Goal: Task Accomplishment & Management: Manage account settings

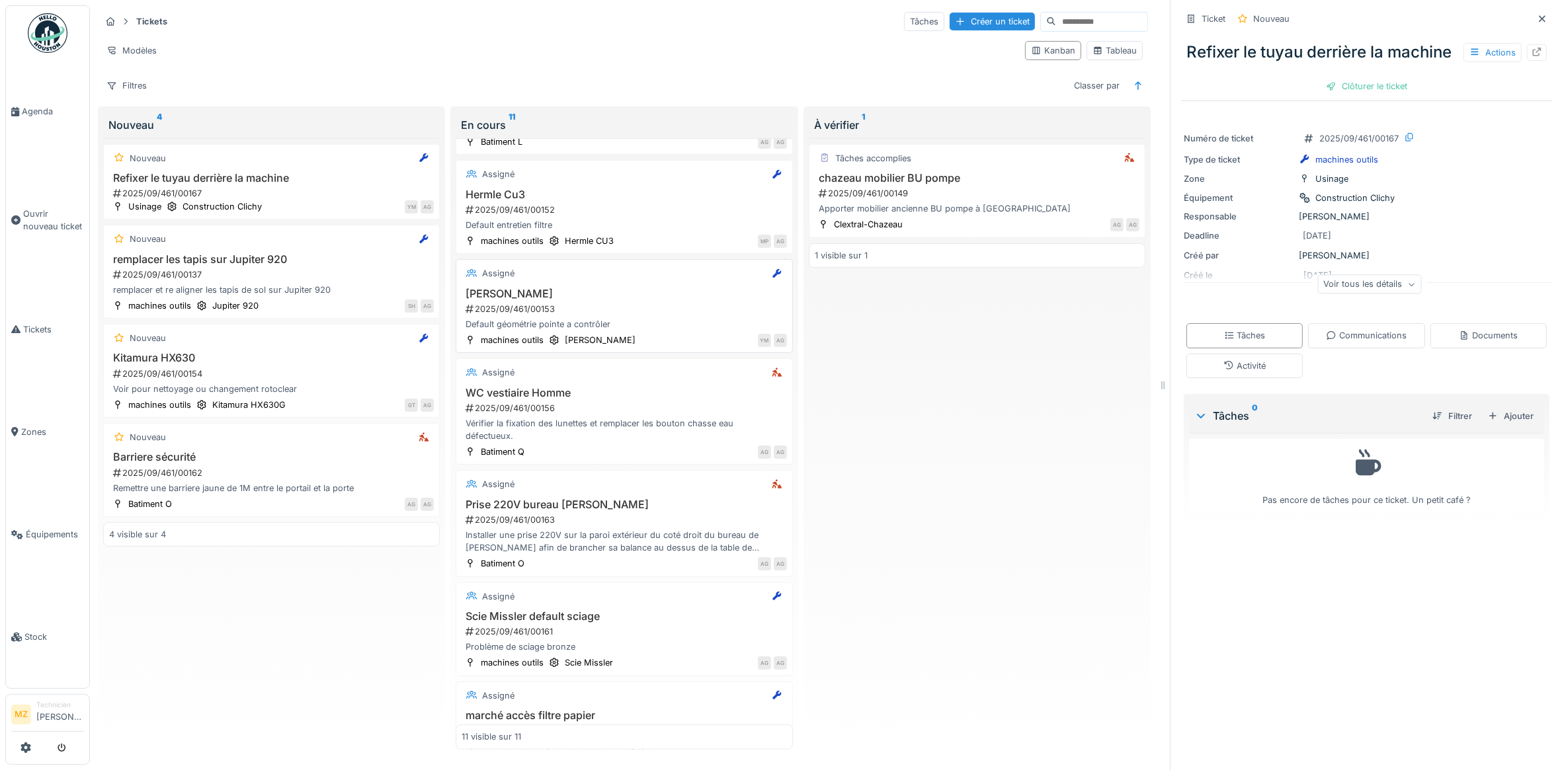
scroll to position [568, 0]
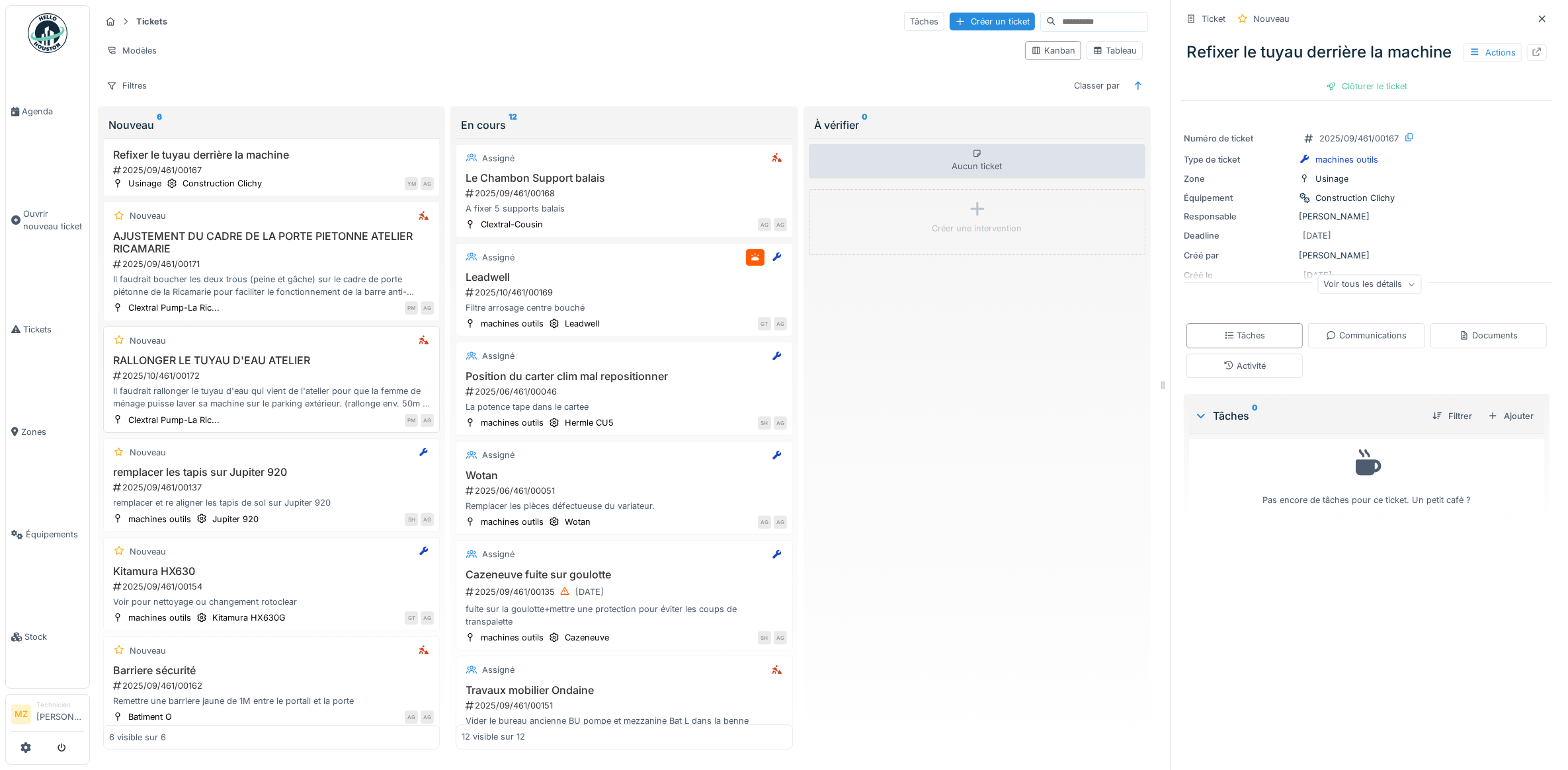
scroll to position [44, 0]
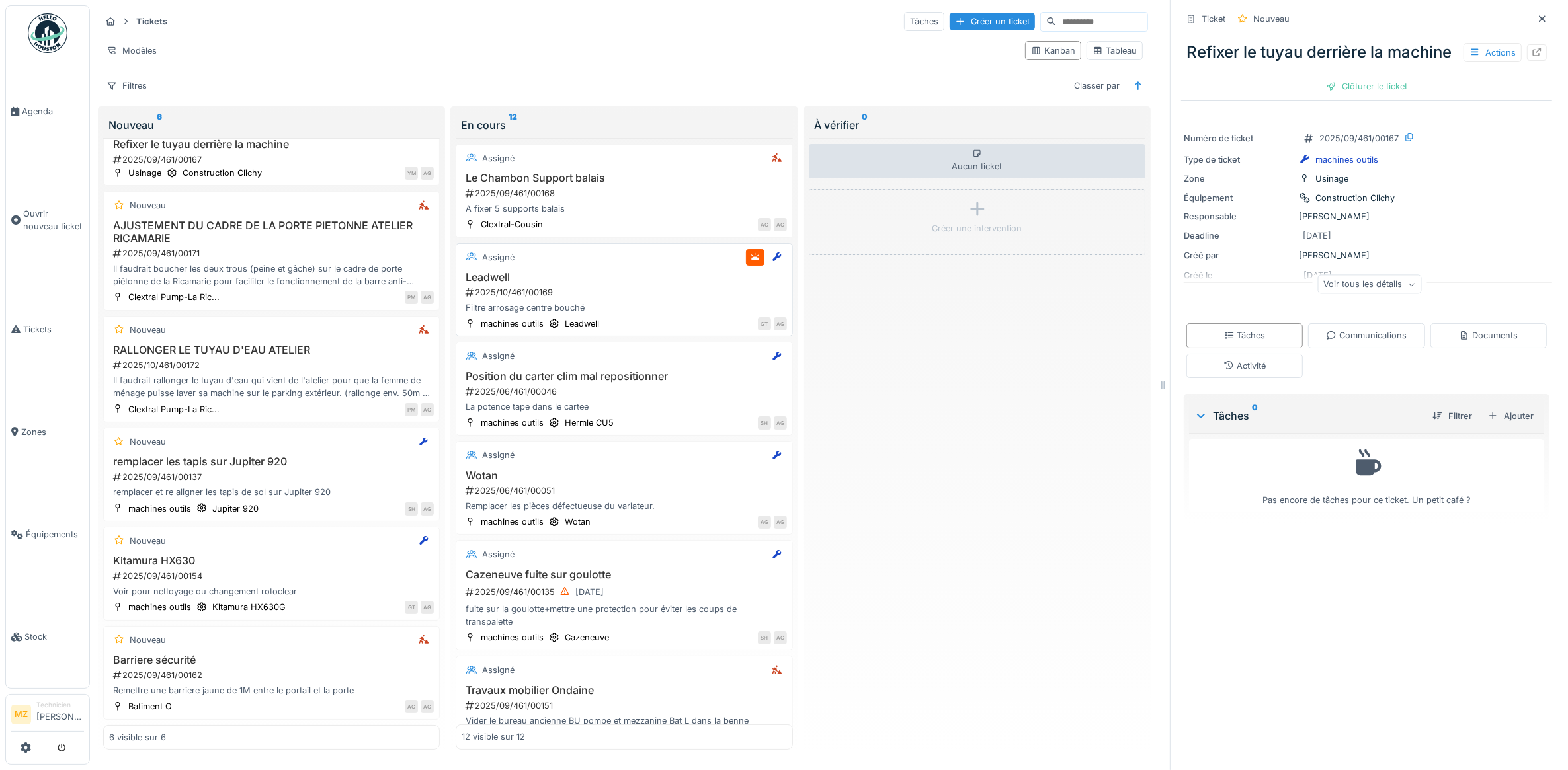
click at [566, 294] on div "2025/10/461/00169" at bounding box center [625, 292] width 322 height 12
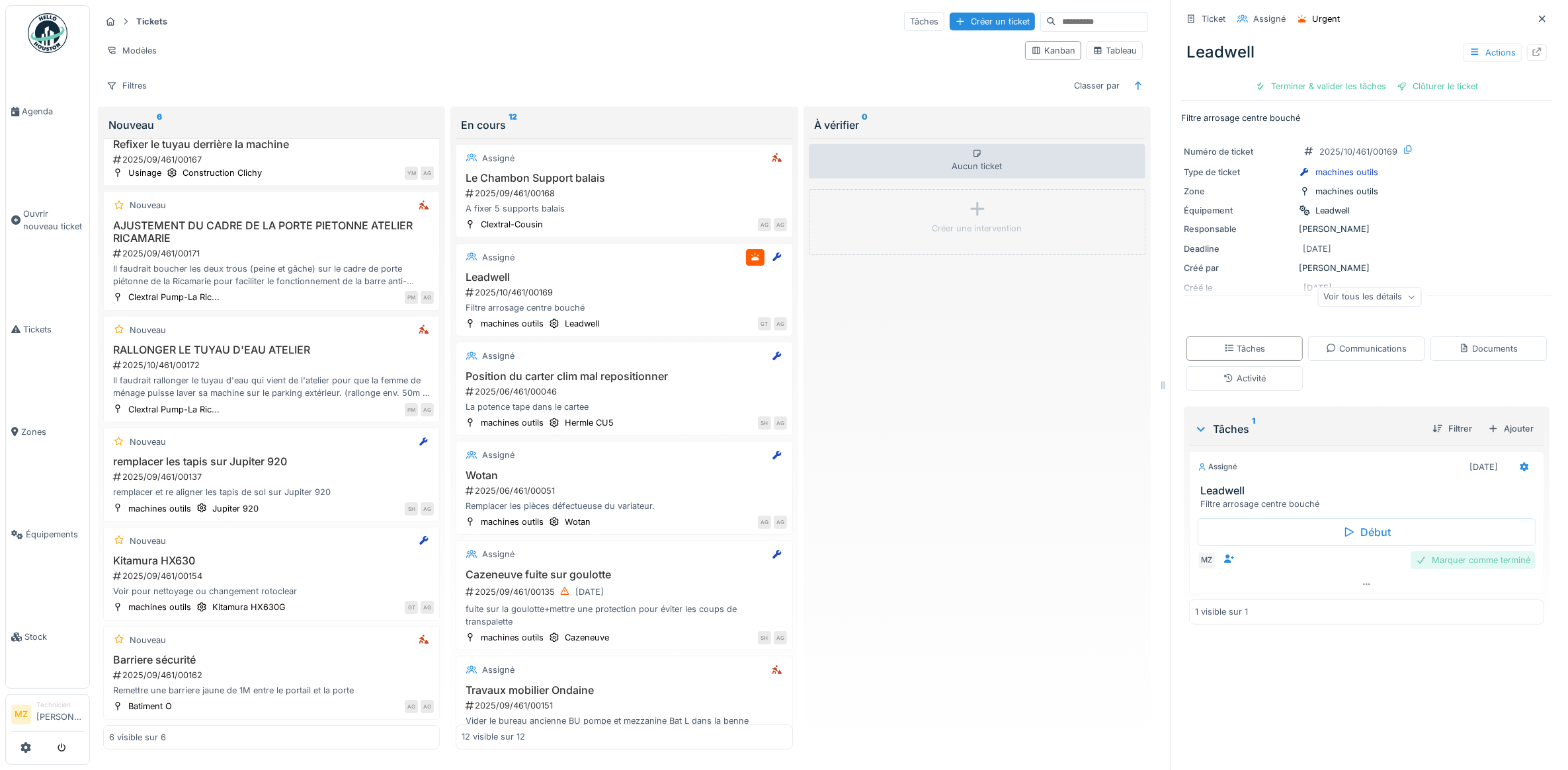
click at [1463, 560] on div "Marquer comme terminé" at bounding box center [1473, 560] width 125 height 18
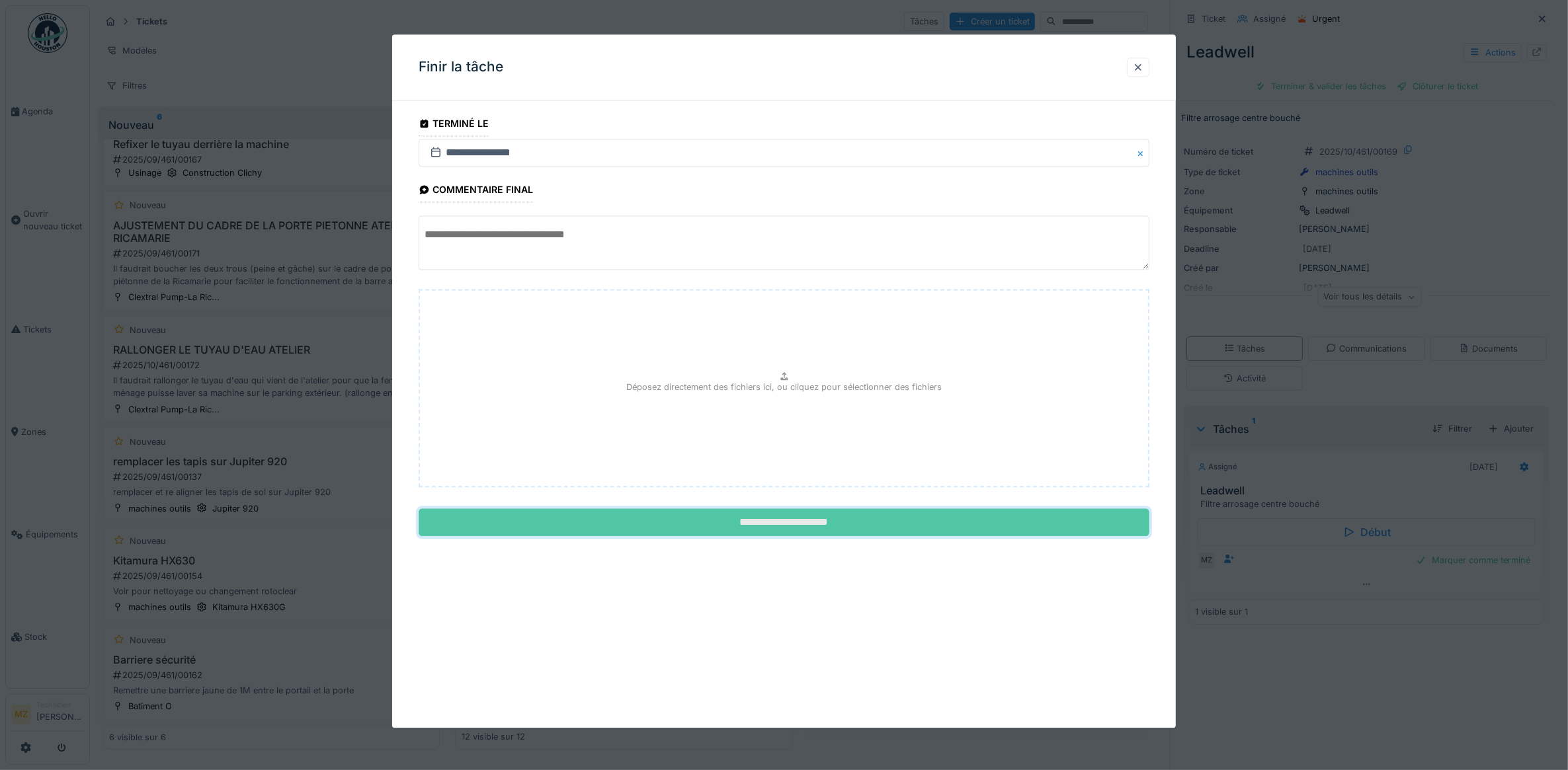
click at [809, 526] on input "**********" at bounding box center [784, 523] width 731 height 28
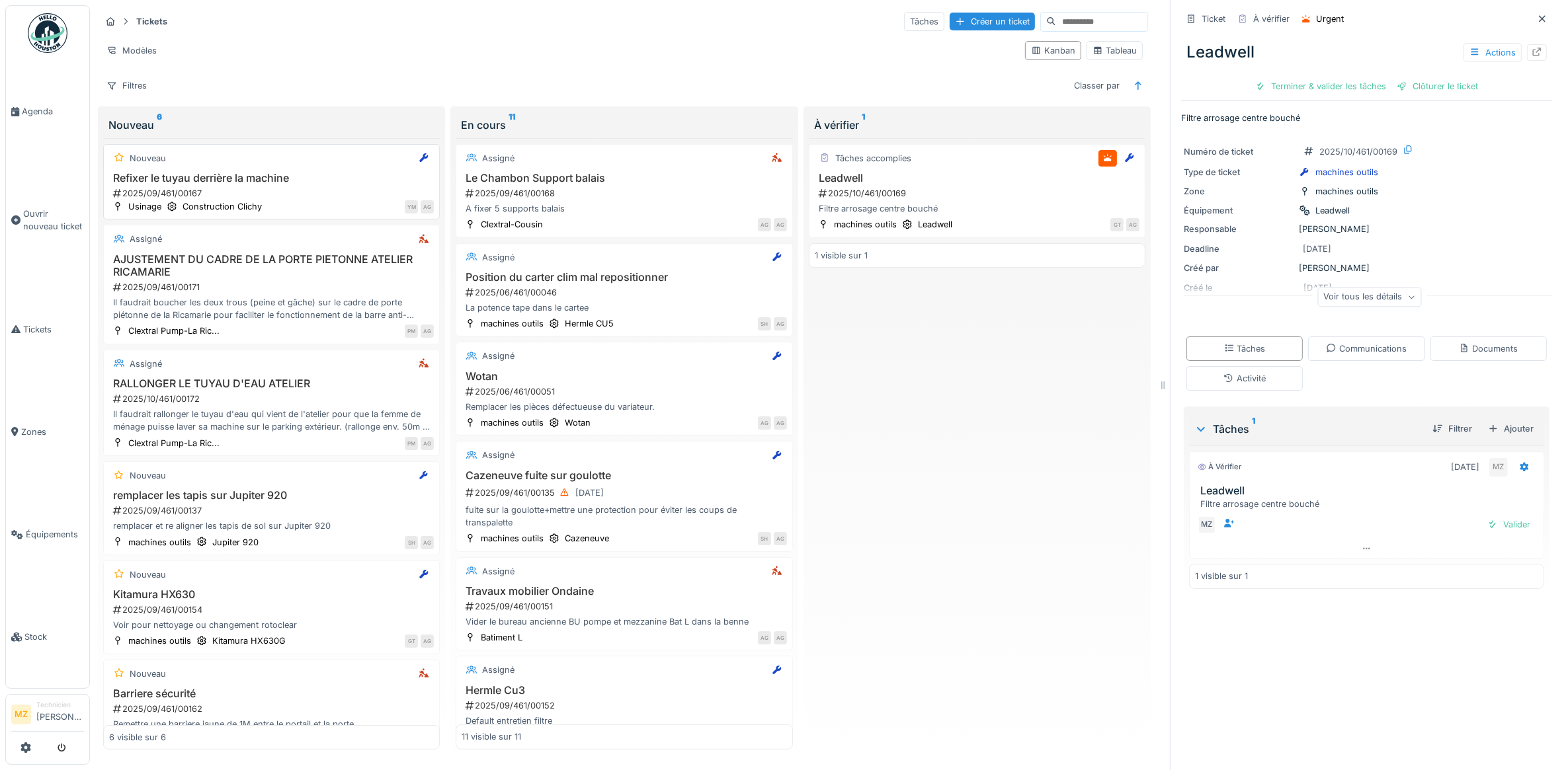
click at [354, 196] on div "2025/09/461/00167" at bounding box center [273, 193] width 322 height 12
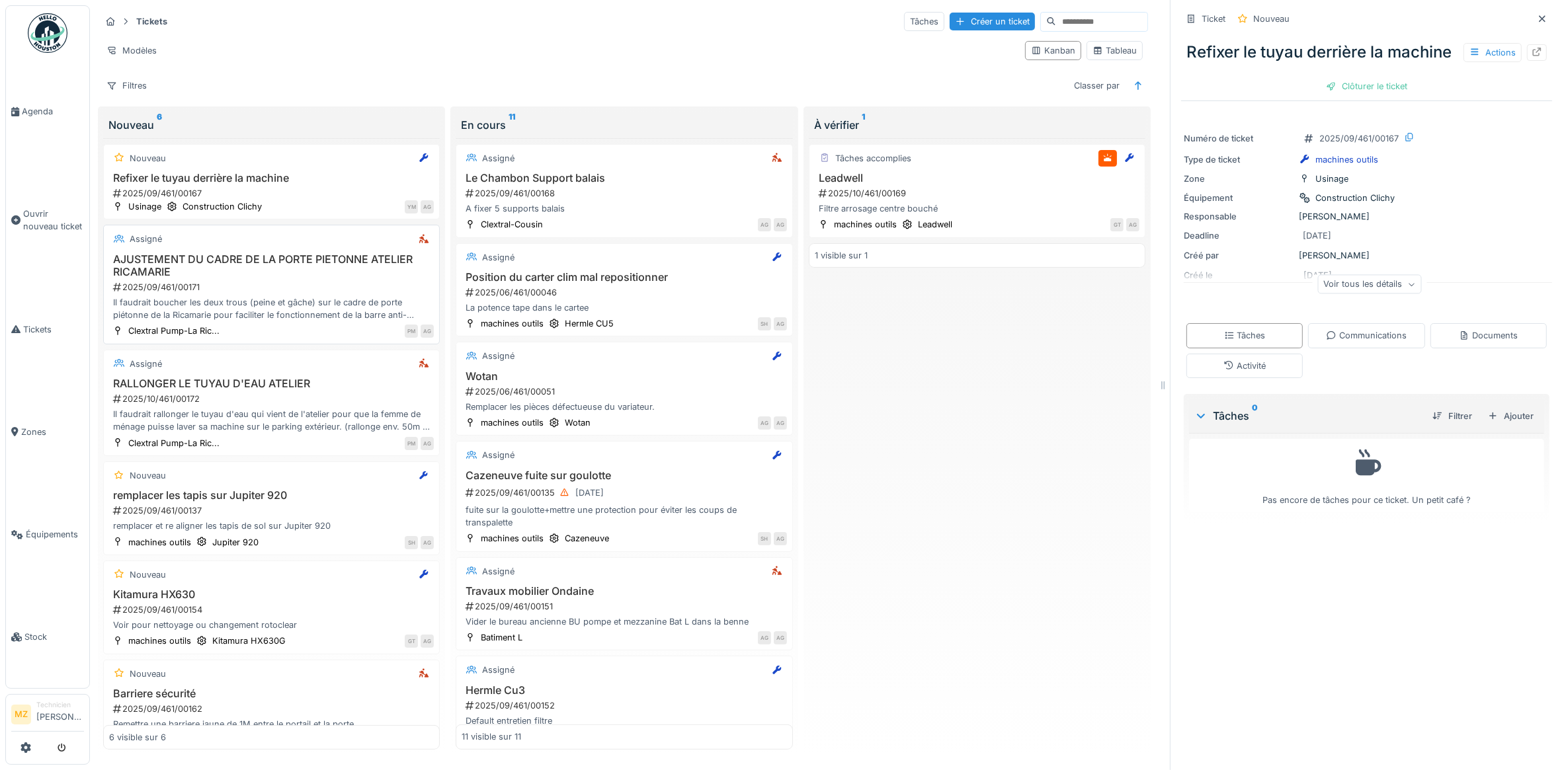
click at [242, 285] on div "2025/09/461/00171" at bounding box center [273, 287] width 322 height 12
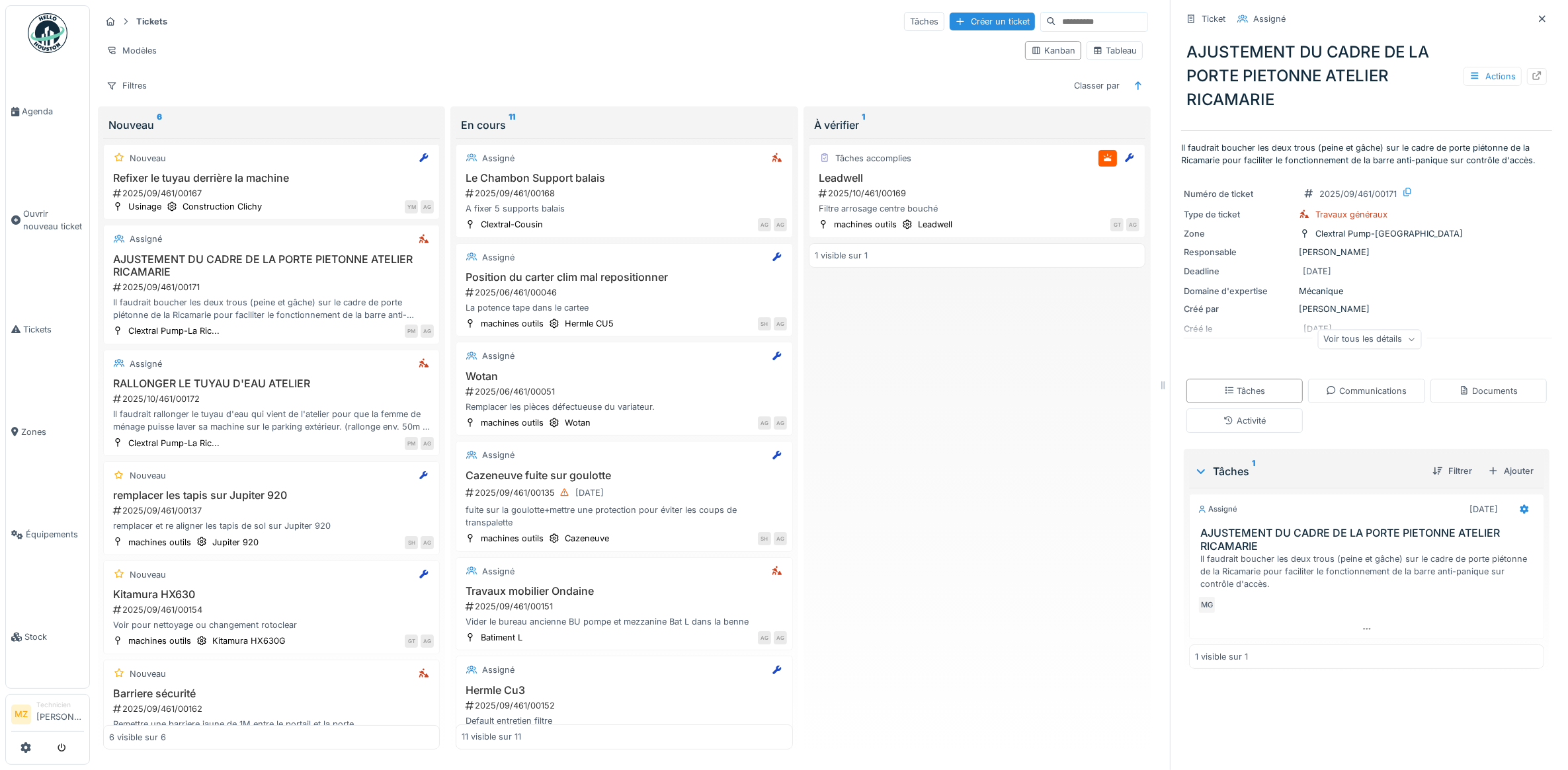
click at [1362, 332] on div "Voir tous les détails" at bounding box center [1368, 340] width 104 height 19
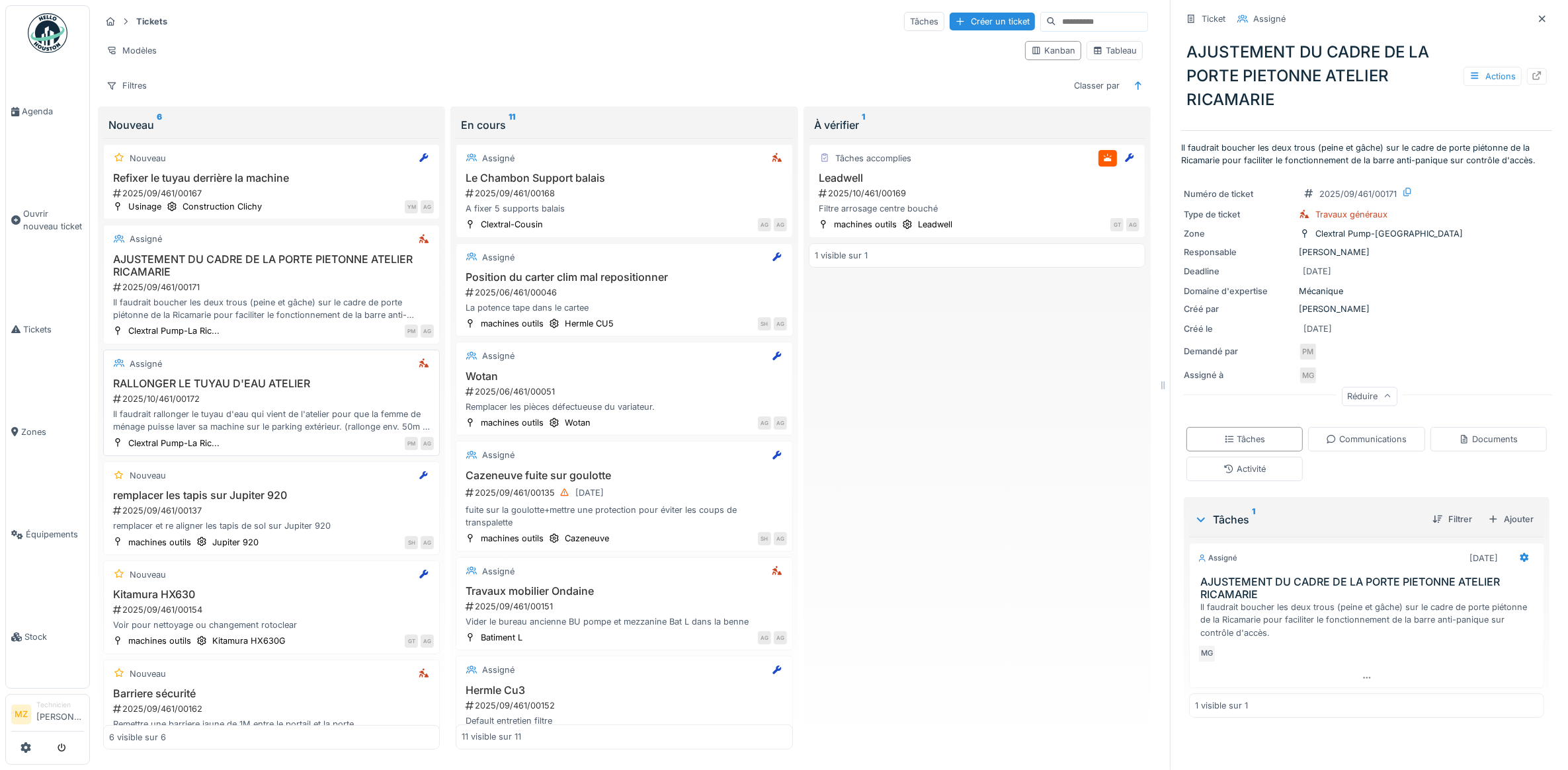
click at [294, 425] on div "Il faudrait rallonger le tuyau d'eau qui vient de l'atelier pour que la femme d…" at bounding box center [271, 420] width 324 height 25
